Goal: Information Seeking & Learning: Understand process/instructions

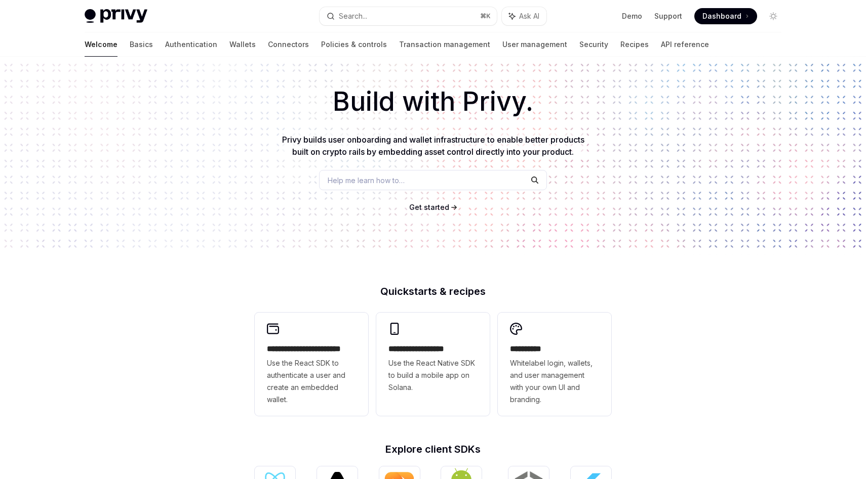
scroll to position [33, 0]
click at [229, 49] on link "Wallets" at bounding box center [242, 44] width 26 height 24
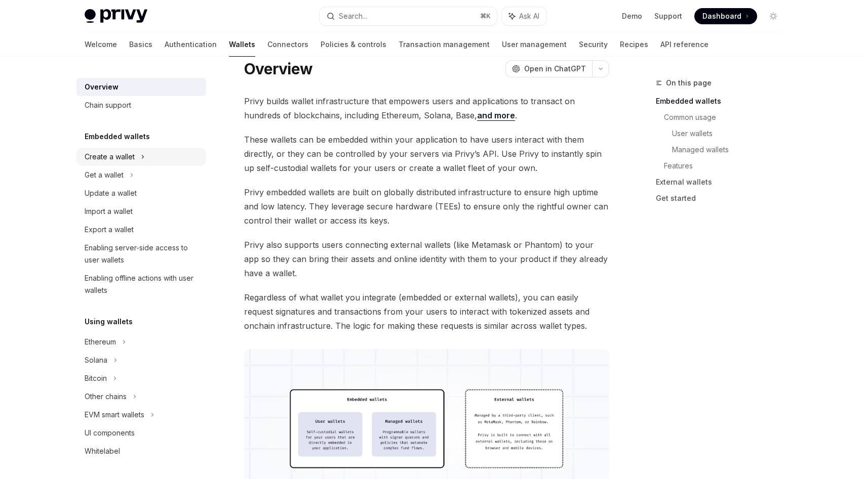
click at [127, 157] on div "Create a wallet" at bounding box center [110, 157] width 50 height 12
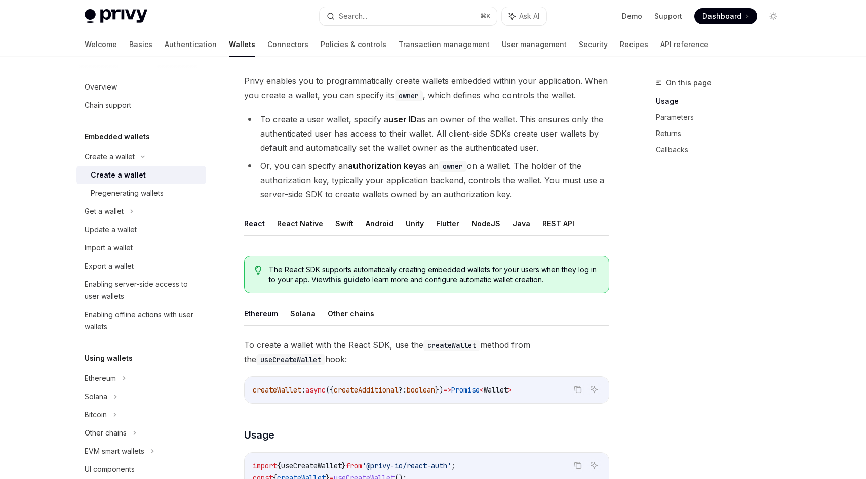
scroll to position [65, 0]
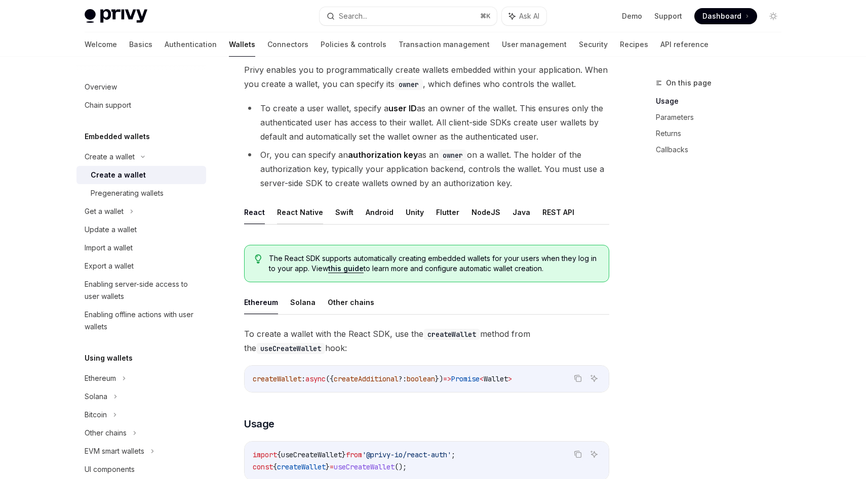
click at [299, 213] on button "React Native" at bounding box center [300, 212] width 46 height 24
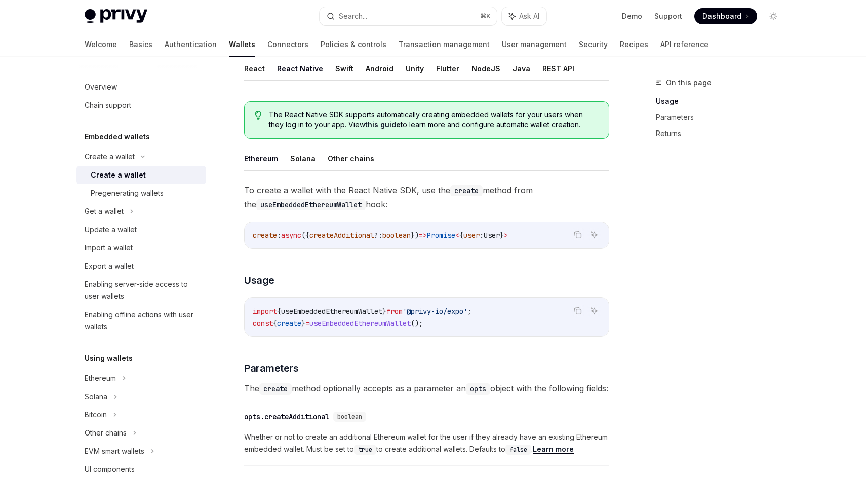
click at [373, 235] on span "createAdditional" at bounding box center [341, 235] width 65 height 9
click at [364, 235] on span "createAdditional" at bounding box center [341, 235] width 65 height 9
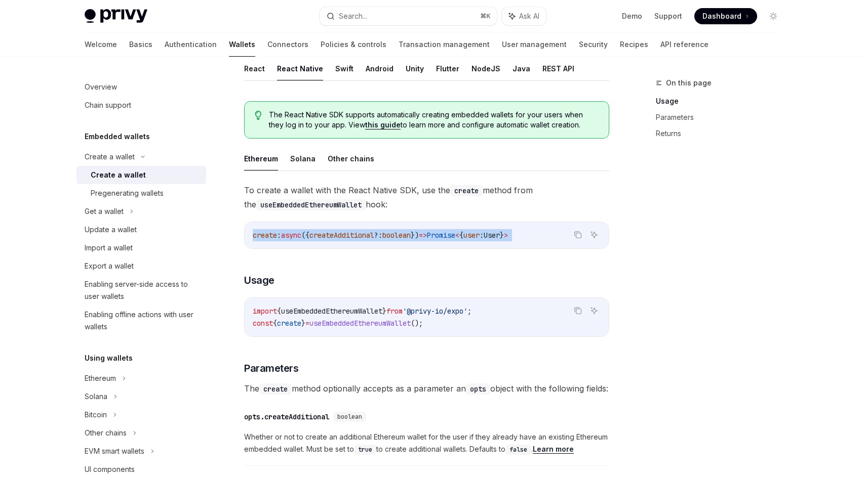
click at [364, 235] on span "createAdditional" at bounding box center [341, 235] width 65 height 9
click at [370, 194] on span "To create a wallet with the React Native SDK, use the create method from the us…" at bounding box center [426, 197] width 365 height 28
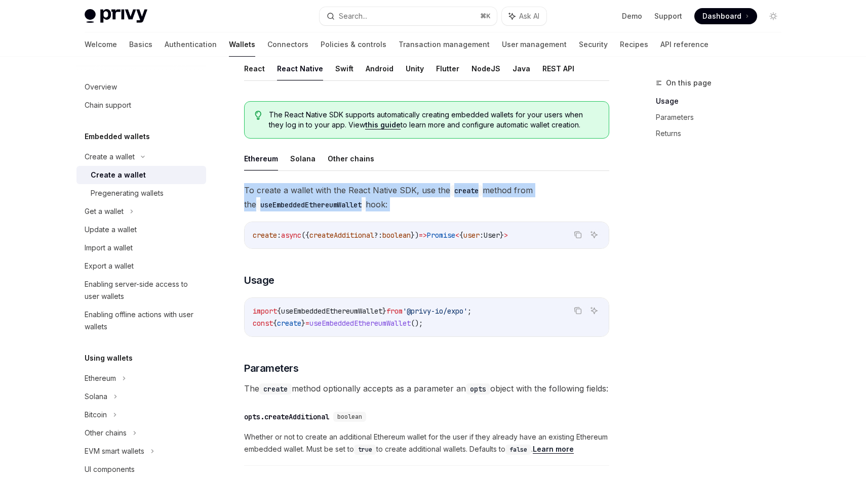
click at [370, 194] on span "To create a wallet with the React Native SDK, use the create method from the us…" at bounding box center [426, 197] width 365 height 28
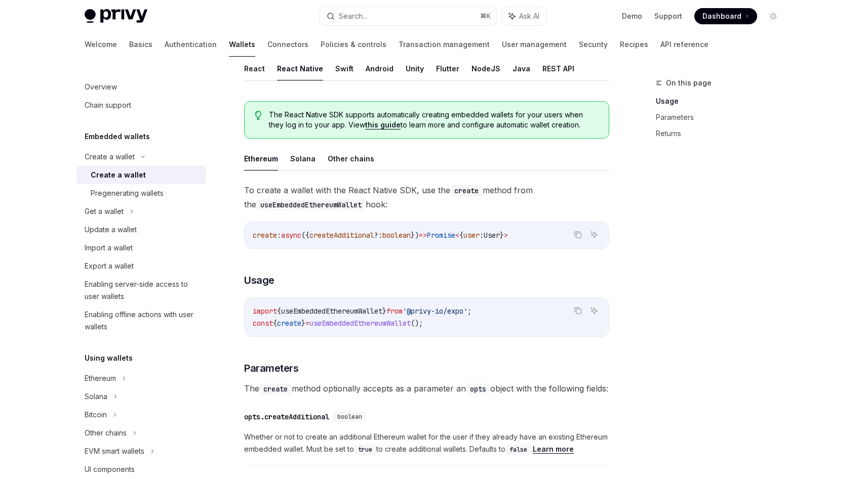
click at [380, 192] on span "To create a wallet with the React Native SDK, use the create method from the us…" at bounding box center [426, 197] width 365 height 28
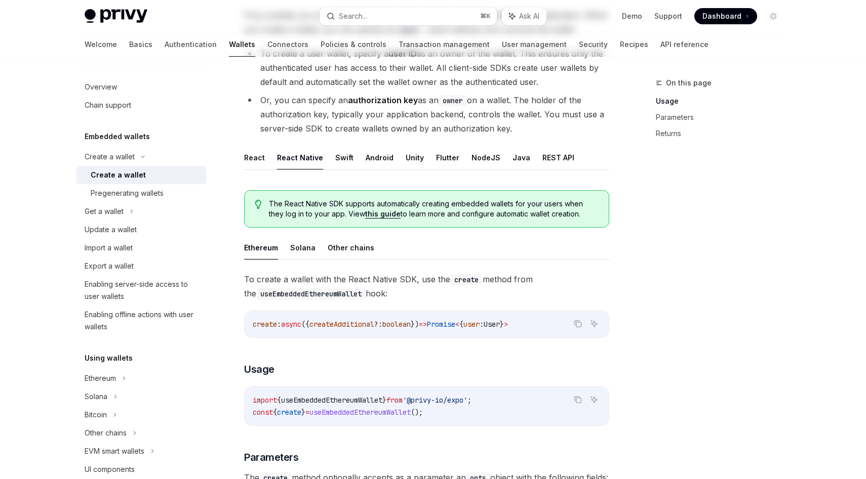
scroll to position [0, 0]
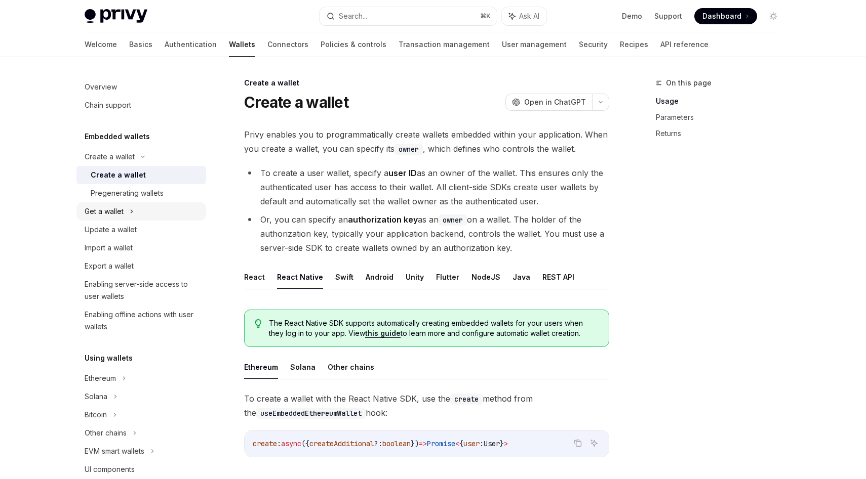
click at [116, 208] on div "Get a wallet" at bounding box center [104, 212] width 39 height 12
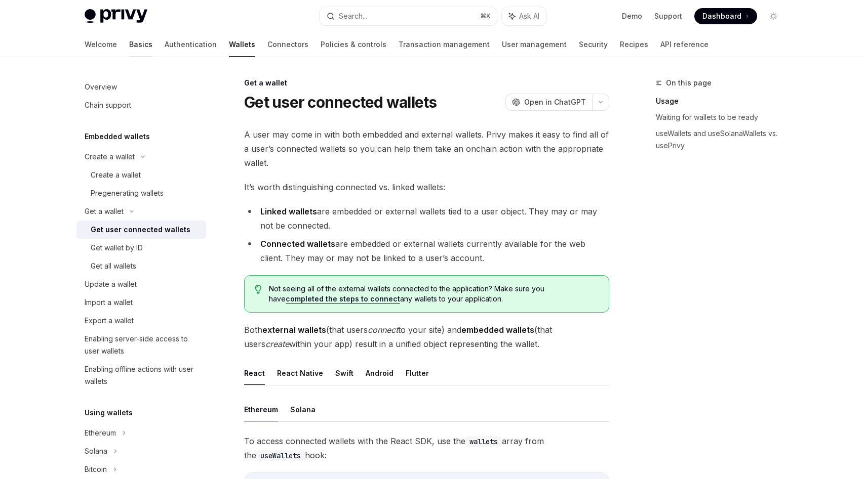
click at [129, 42] on link "Basics" at bounding box center [140, 44] width 23 height 24
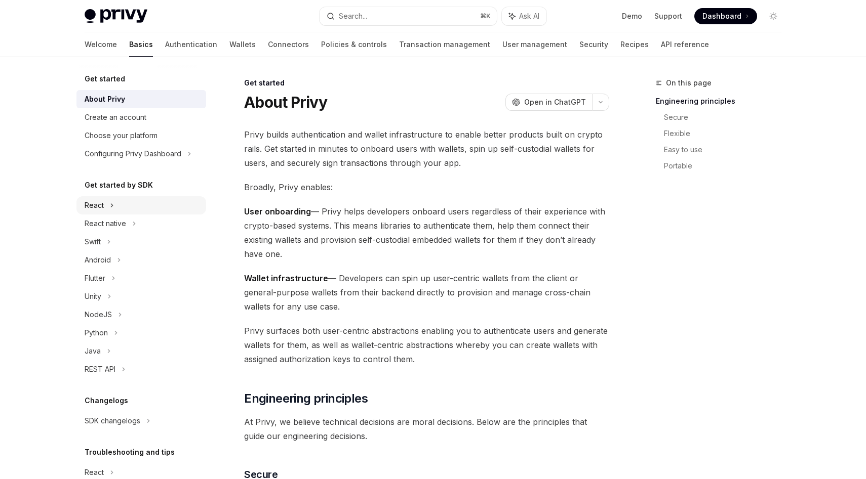
click at [137, 207] on div "React" at bounding box center [141, 205] width 130 height 18
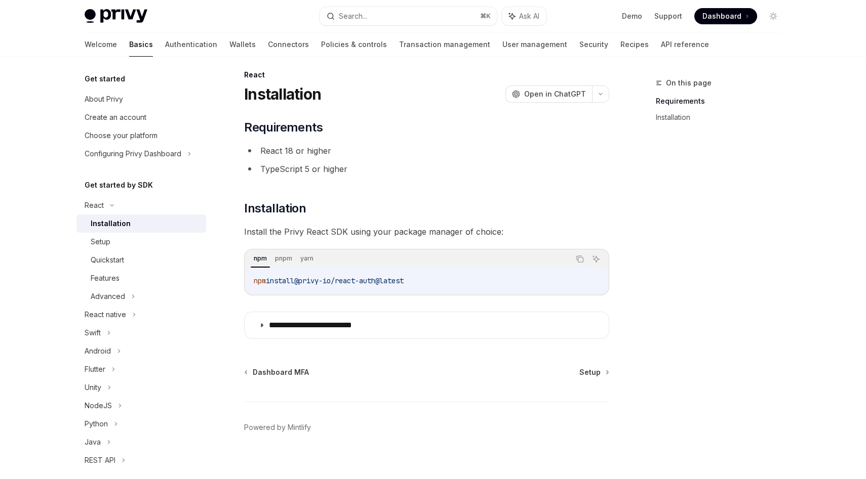
scroll to position [18, 0]
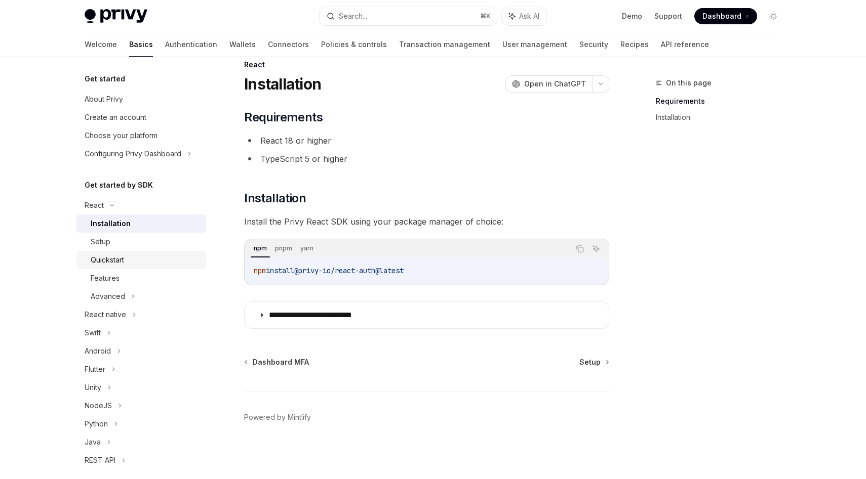
click at [136, 258] on div "Quickstart" at bounding box center [145, 260] width 109 height 12
type textarea "*"
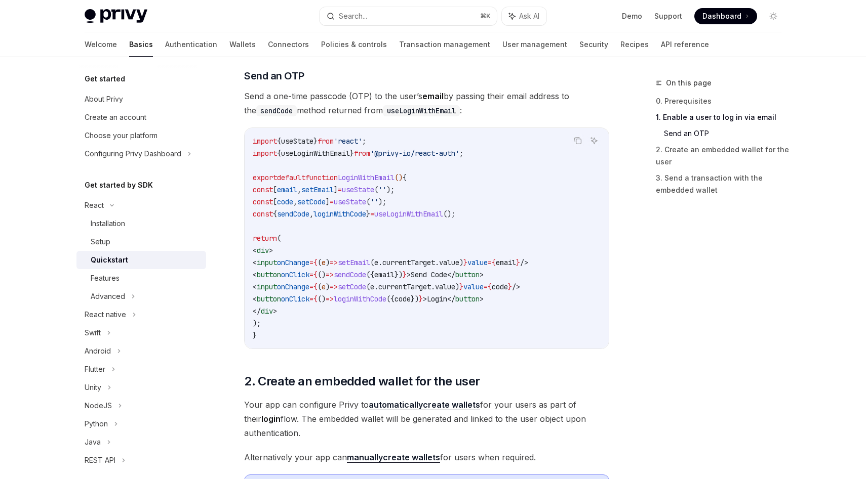
scroll to position [418, 0]
